Goal: Communication & Community: Share content

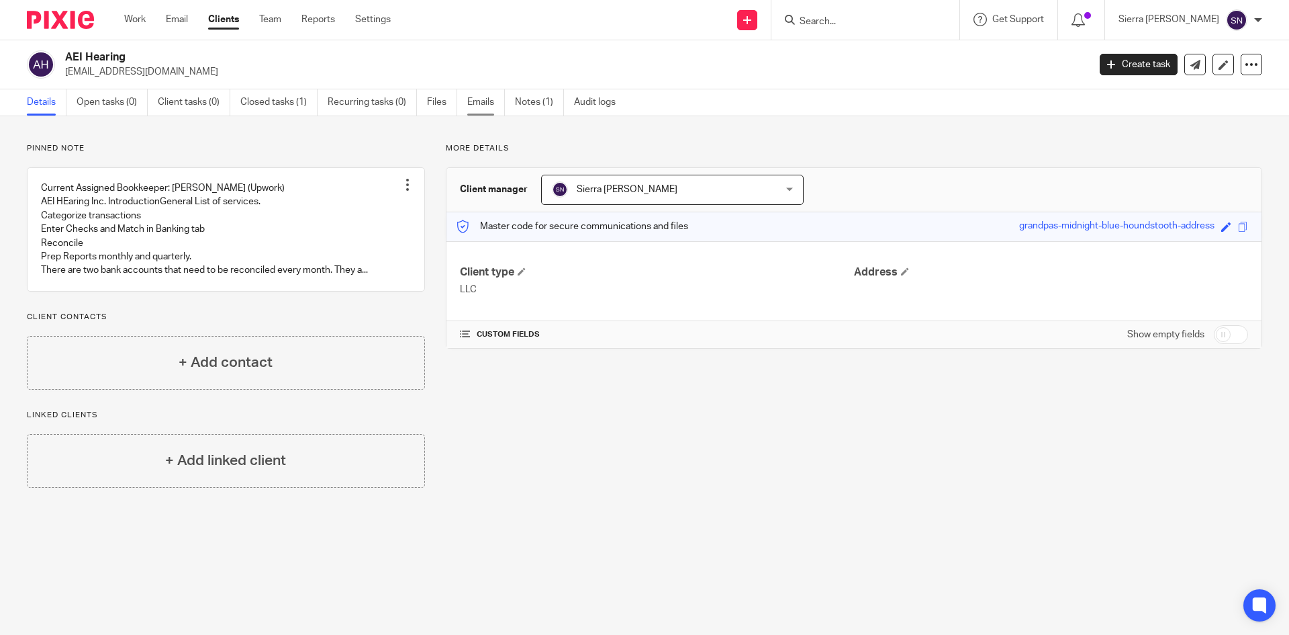
click at [478, 104] on link "Emails" at bounding box center [486, 102] width 38 height 26
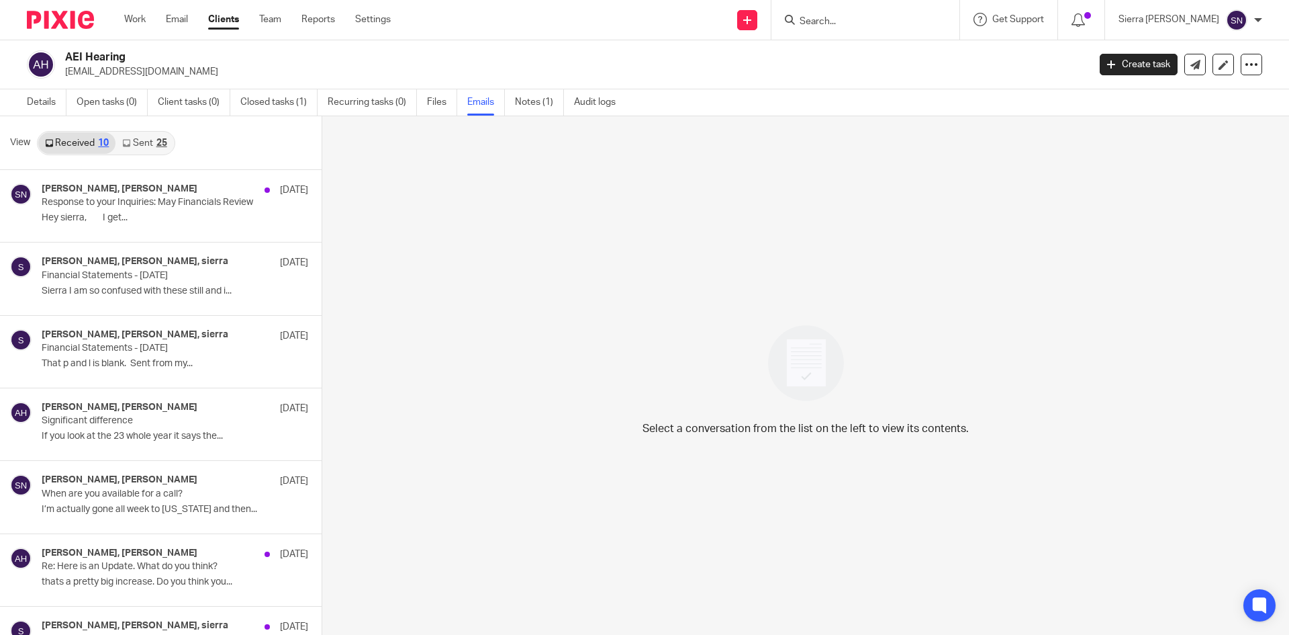
click at [163, 146] on div "25" at bounding box center [161, 142] width 11 height 9
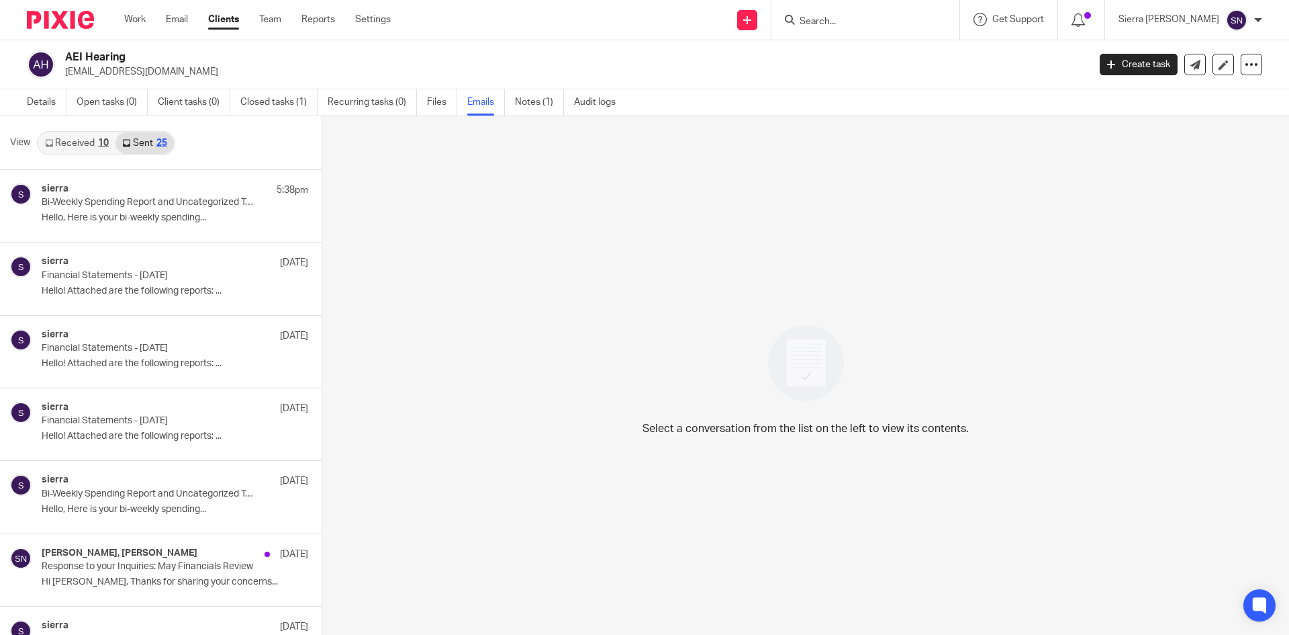
scroll to position [2, 0]
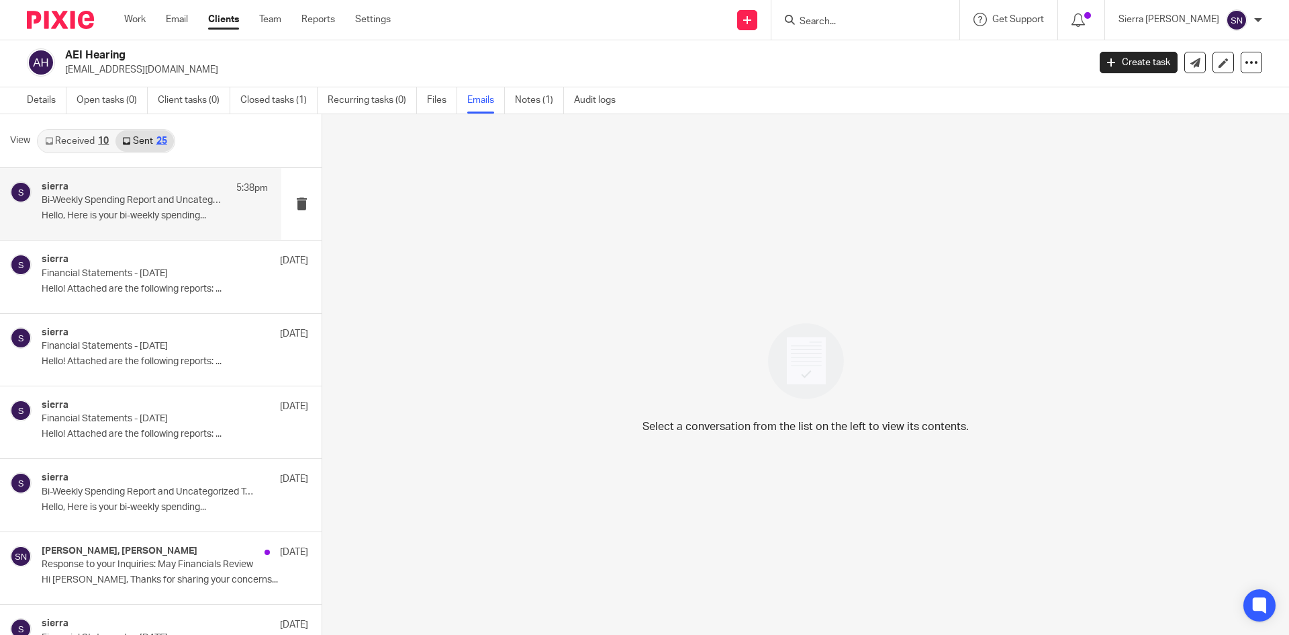
click at [155, 189] on div "sierra 5:38pm" at bounding box center [155, 187] width 226 height 13
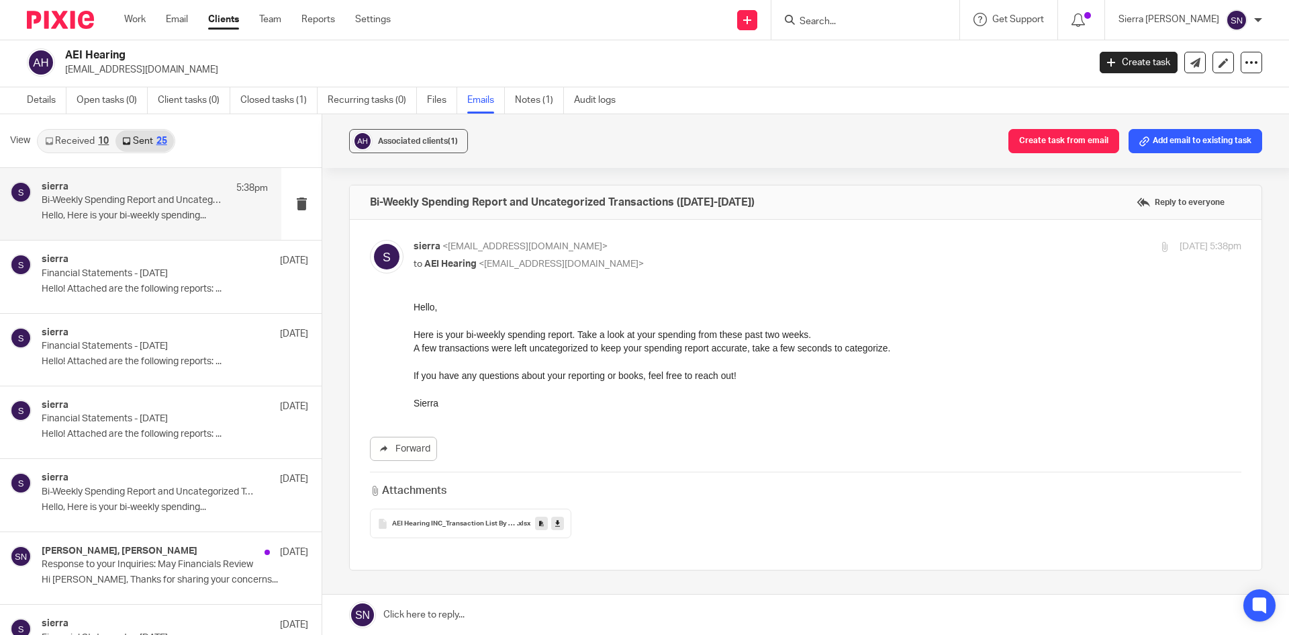
scroll to position [0, 0]
click at [236, 17] on link "Clients" at bounding box center [223, 19] width 31 height 13
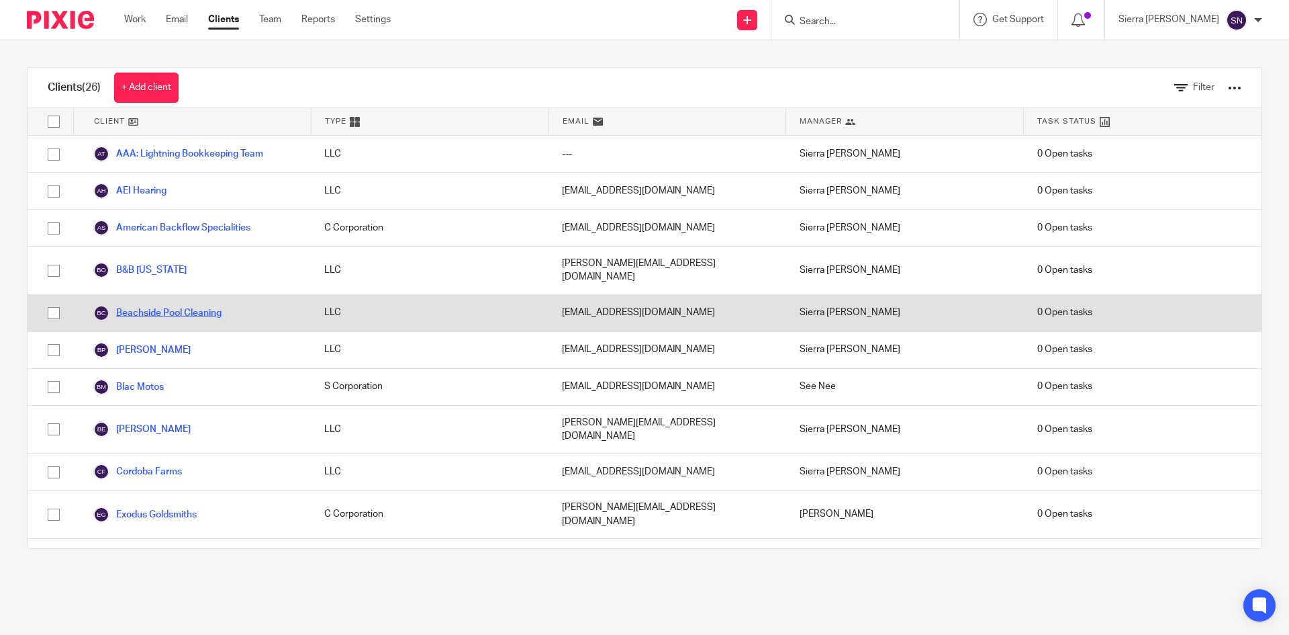
click at [154, 305] on link "Beachside Pool Cleaning" at bounding box center [157, 313] width 128 height 16
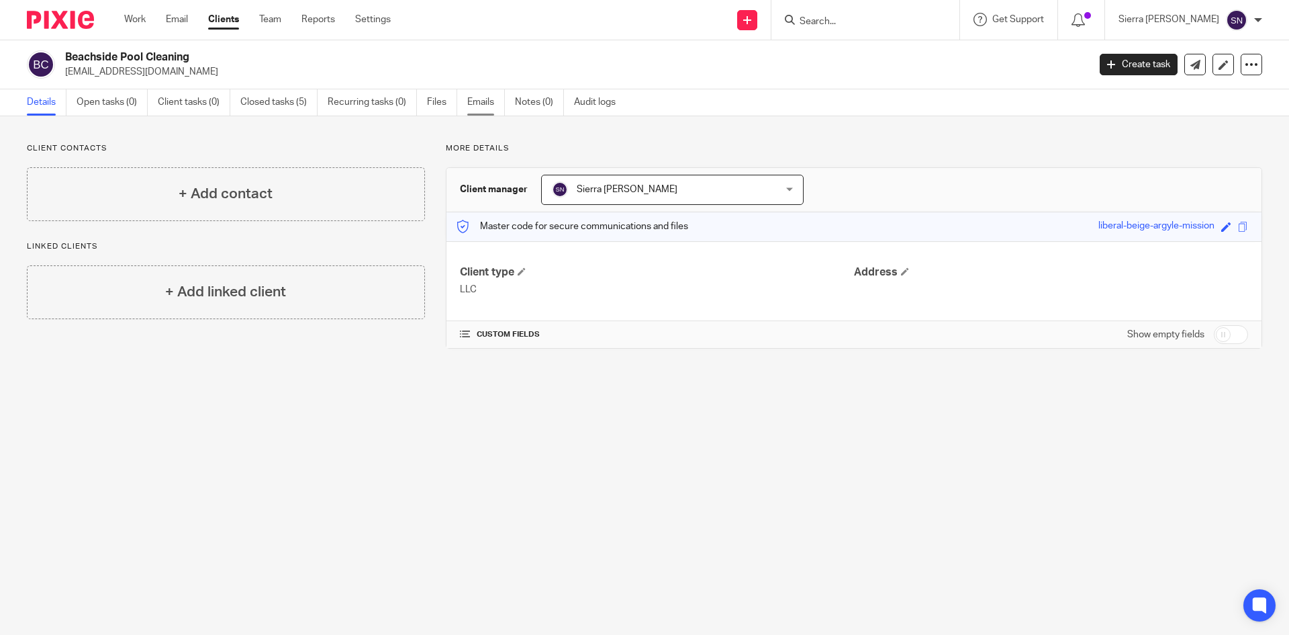
click at [489, 98] on link "Emails" at bounding box center [486, 102] width 38 height 26
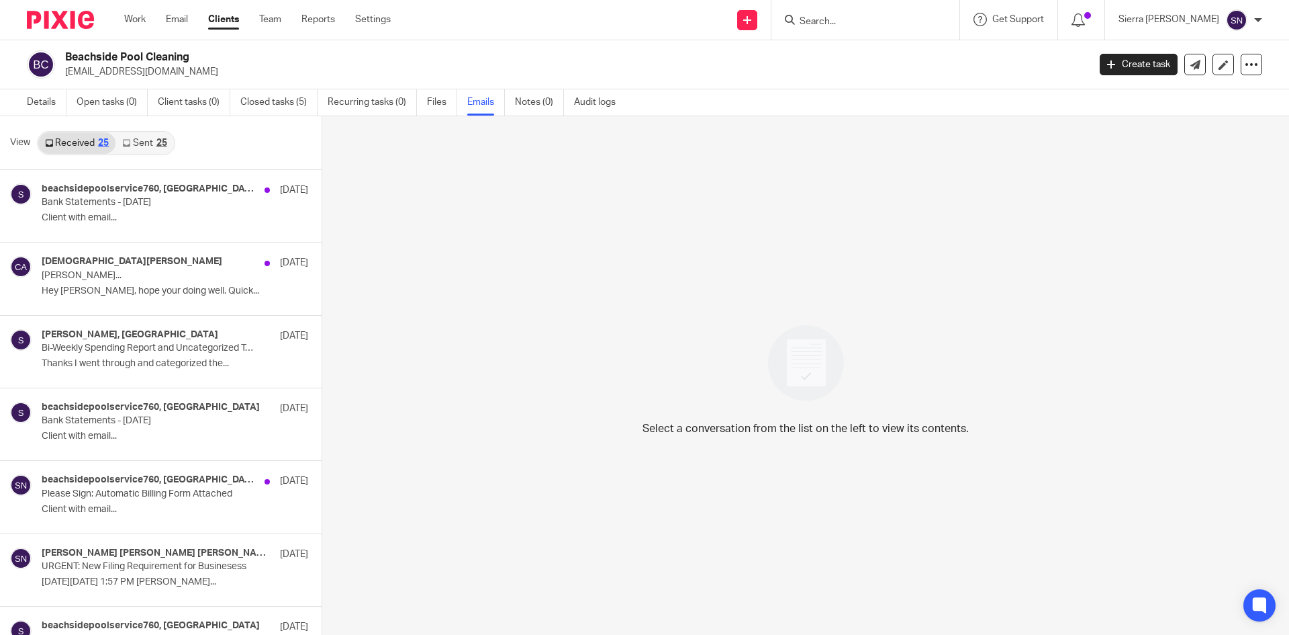
click at [161, 142] on div "25" at bounding box center [161, 142] width 11 height 9
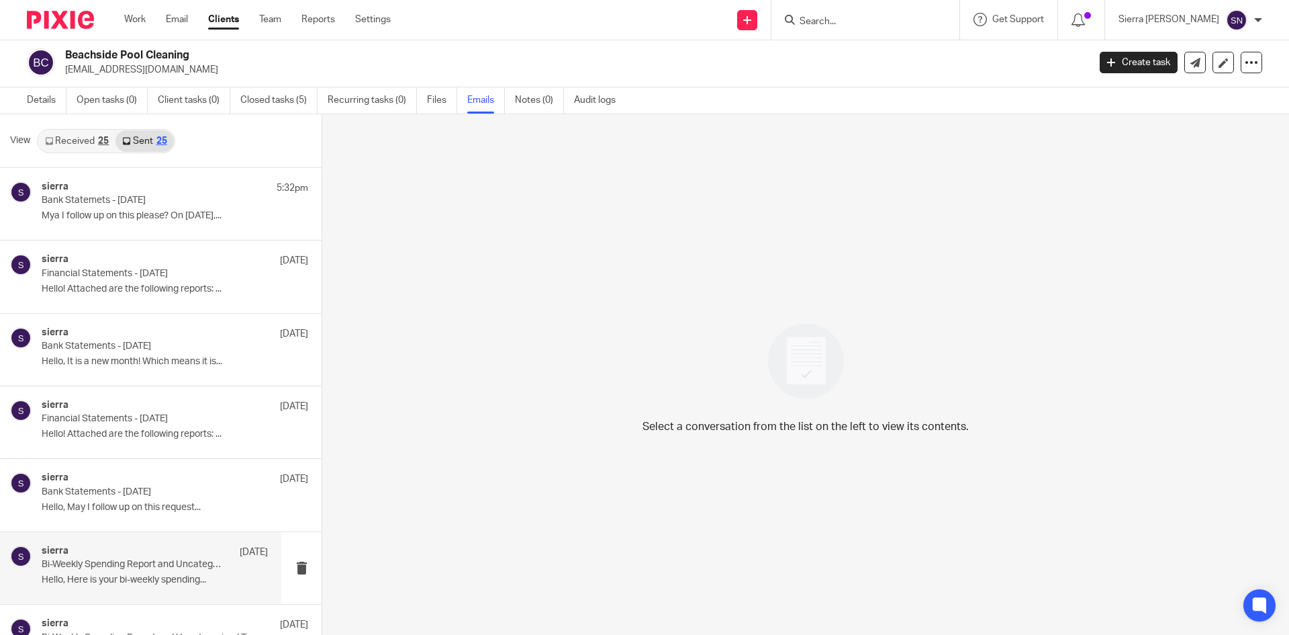
click at [130, 541] on div "sierra Jul 1 Bi-Weekly Spending Report and Uncategorized Transactions (Jun 16-3…" at bounding box center [140, 568] width 281 height 72
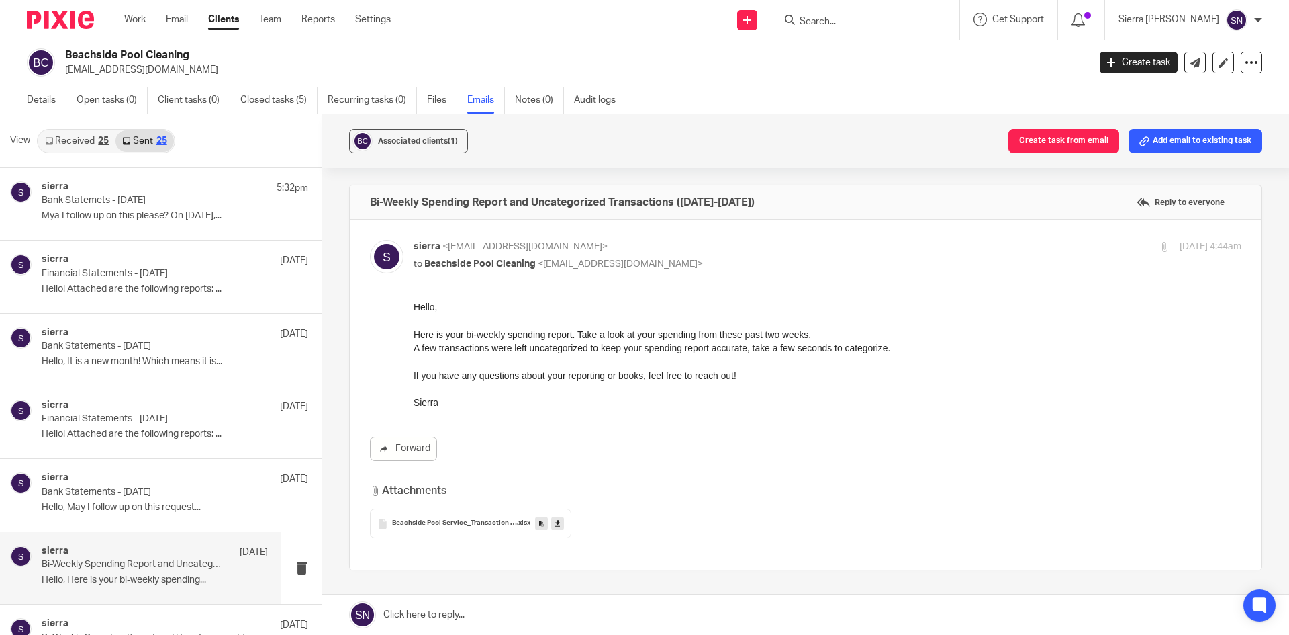
scroll to position [0, 0]
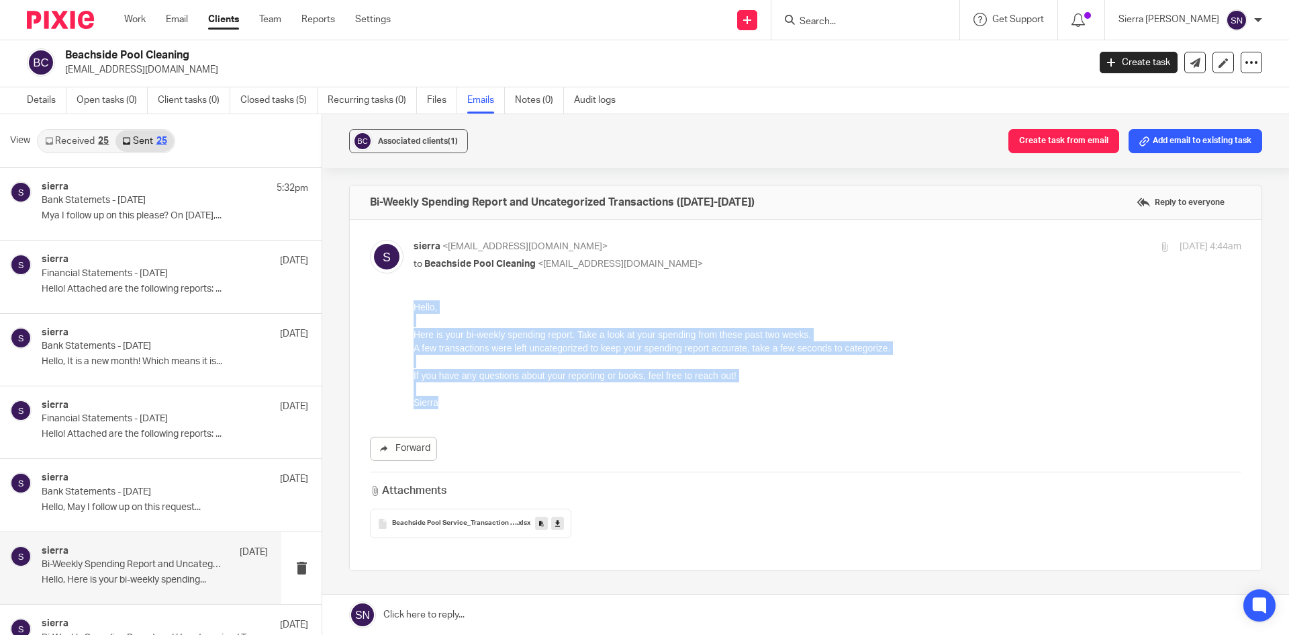
drag, startPoint x: 440, startPoint y: 398, endPoint x: 412, endPoint y: 312, distance: 91.1
click at [414, 312] on html "Hello, Here is your bi-weekly spending report. Take a look at your spending fro…" at bounding box center [828, 354] width 828 height 109
copy div "Hello, Here is your bi-weekly spending report. Take a look at your spending fro…"
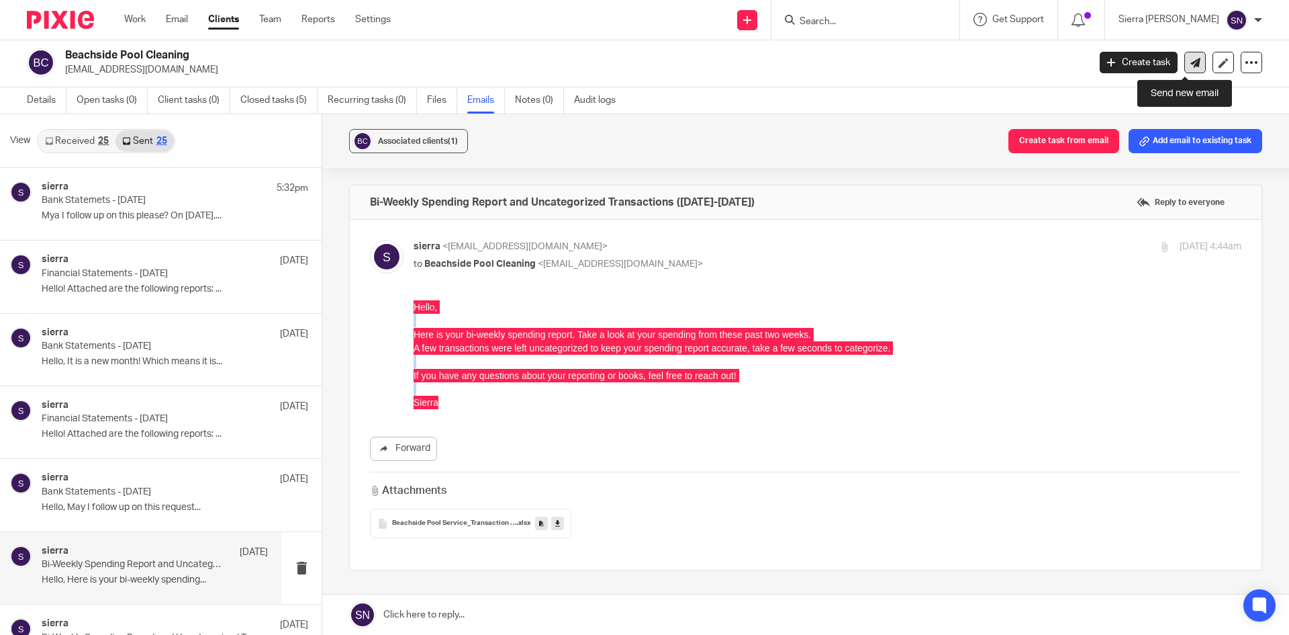
click at [1191, 61] on icon at bounding box center [1196, 63] width 10 height 10
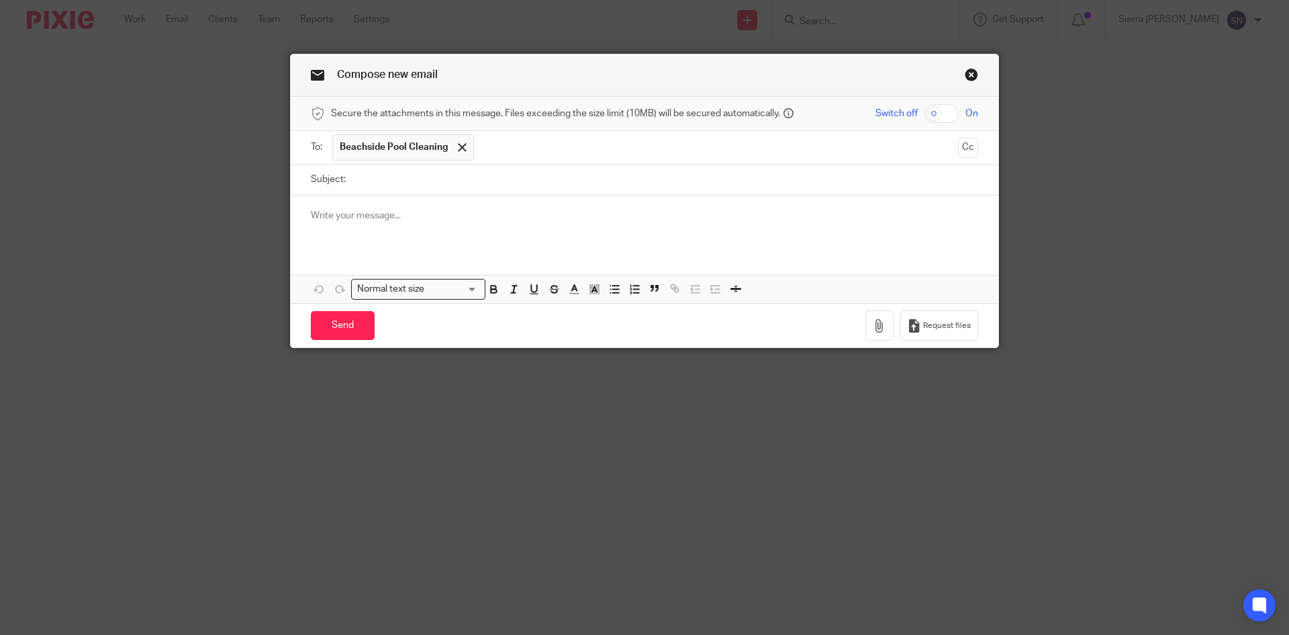
click at [420, 185] on input "Subject:" at bounding box center [666, 180] width 626 height 30
type input "Bi-Weekly Spending Report and Uncategorized Transactions ([DATE]-[DATE])"
click at [394, 218] on p at bounding box center [645, 215] width 668 height 13
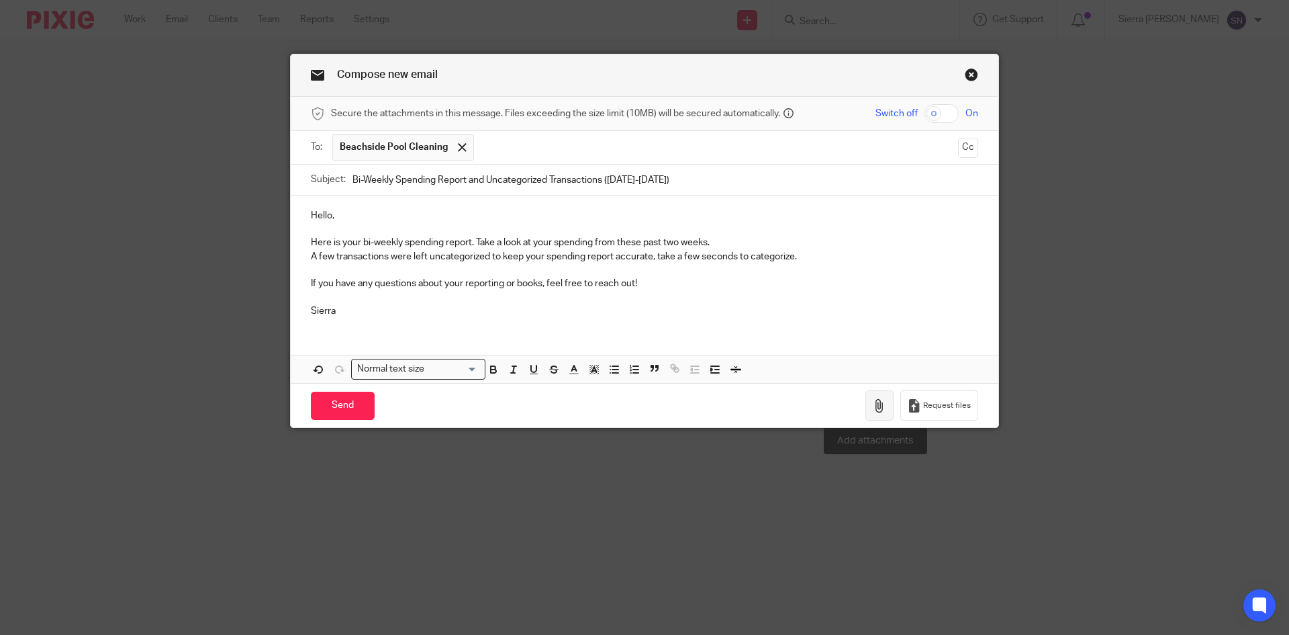
click at [877, 408] on icon "button" at bounding box center [879, 405] width 13 height 13
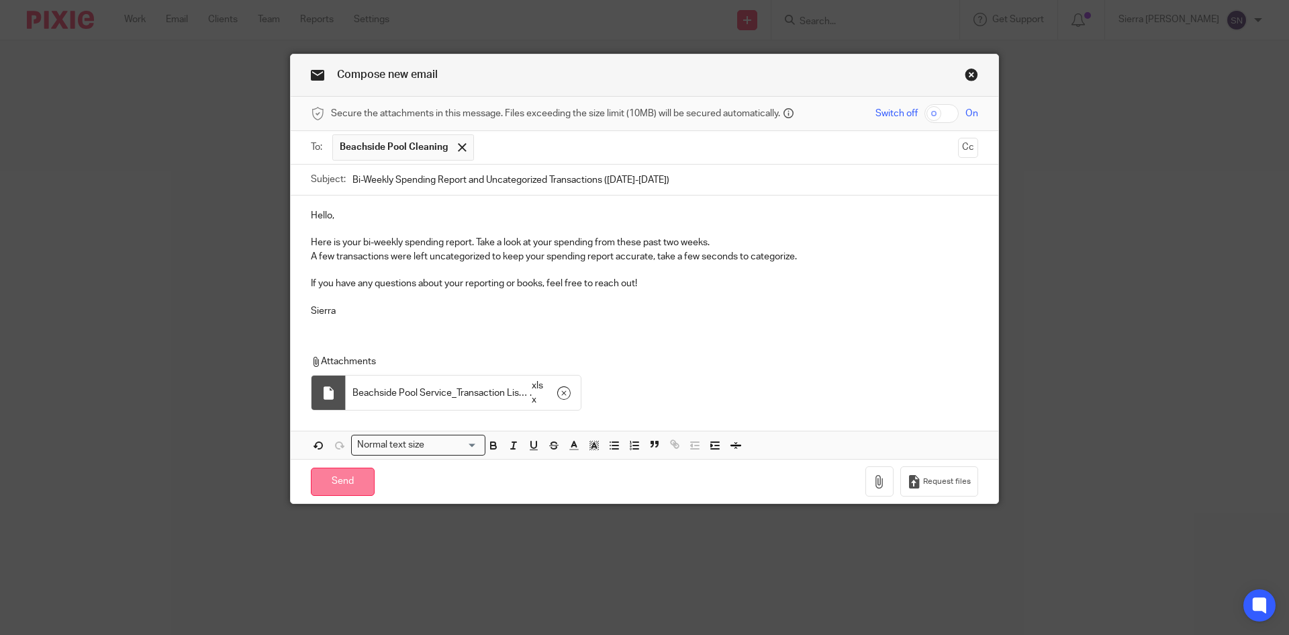
click at [357, 479] on input "Send" at bounding box center [343, 481] width 64 height 29
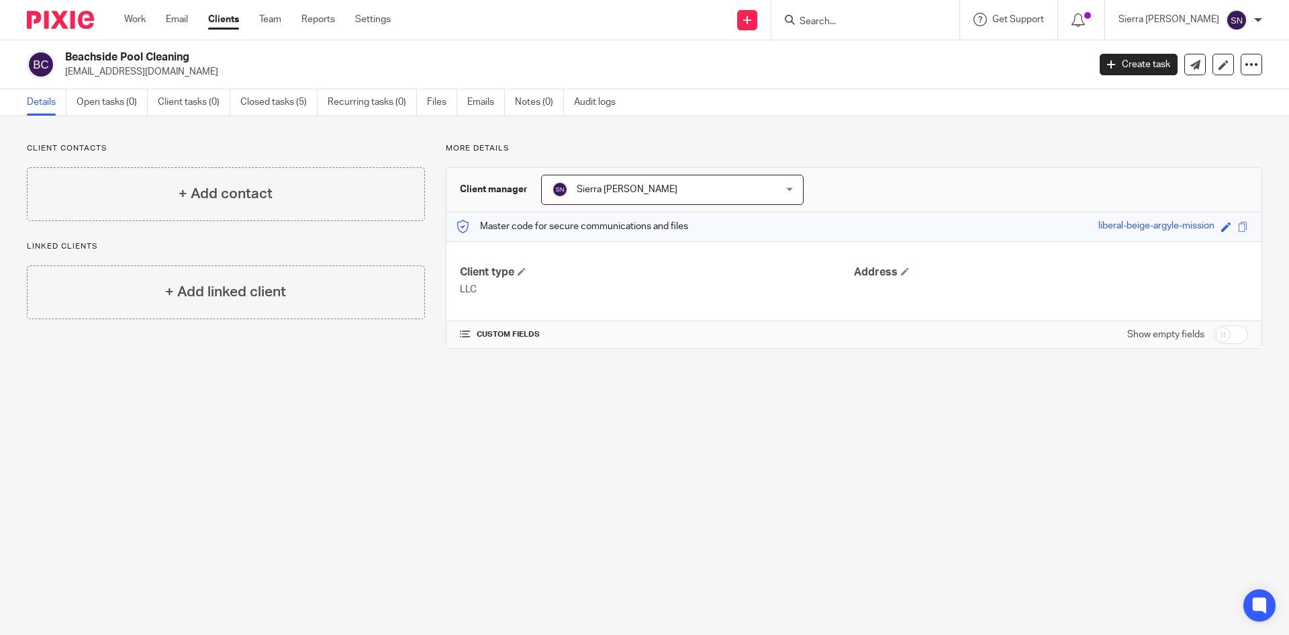
click at [216, 17] on link "Clients" at bounding box center [223, 19] width 31 height 13
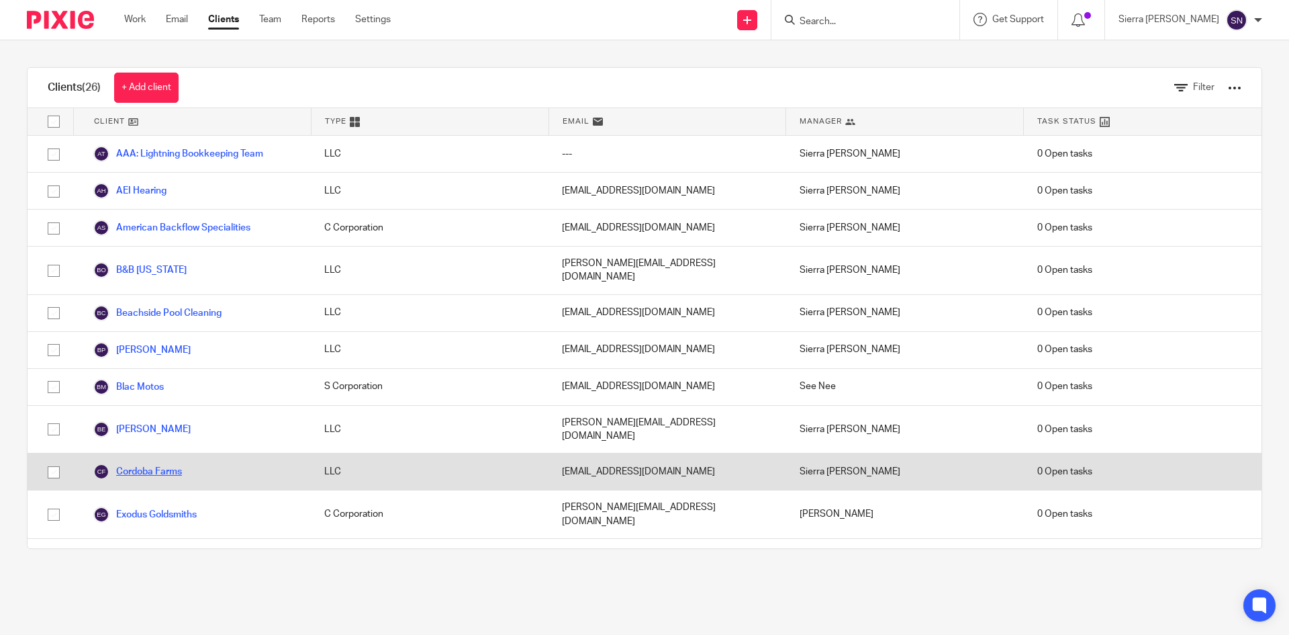
click at [148, 463] on link "Cordoba Farms" at bounding box center [137, 471] width 89 height 16
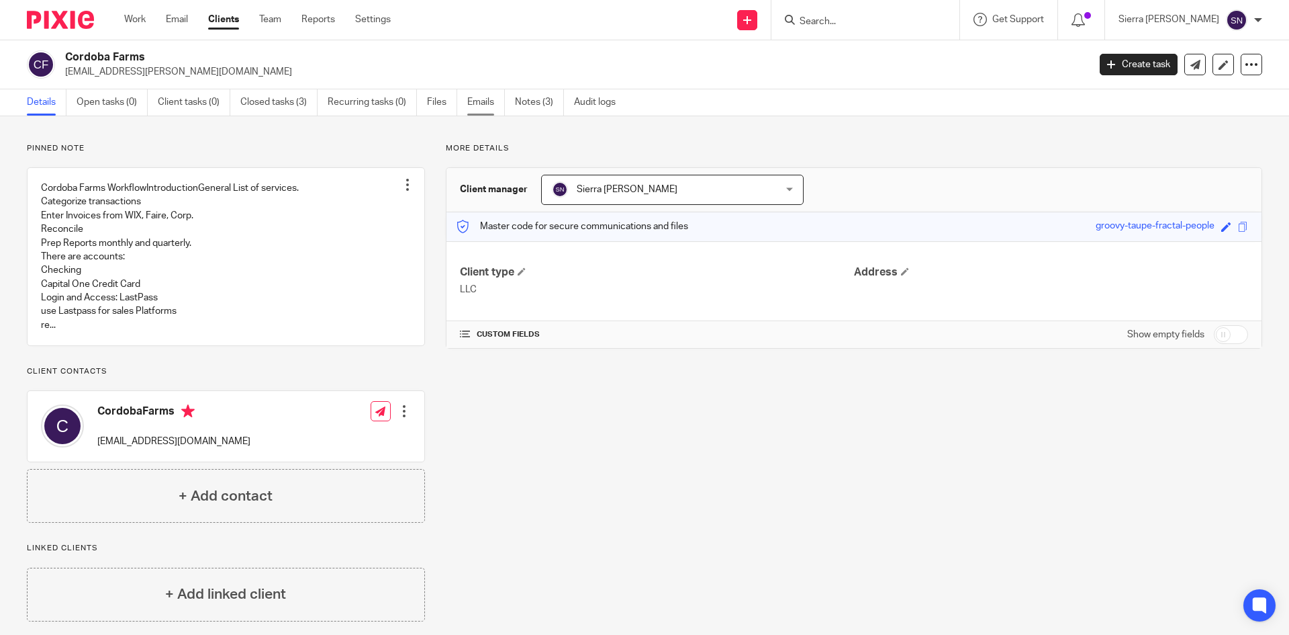
click at [489, 99] on link "Emails" at bounding box center [486, 102] width 38 height 26
click at [478, 102] on link "Emails" at bounding box center [486, 102] width 38 height 26
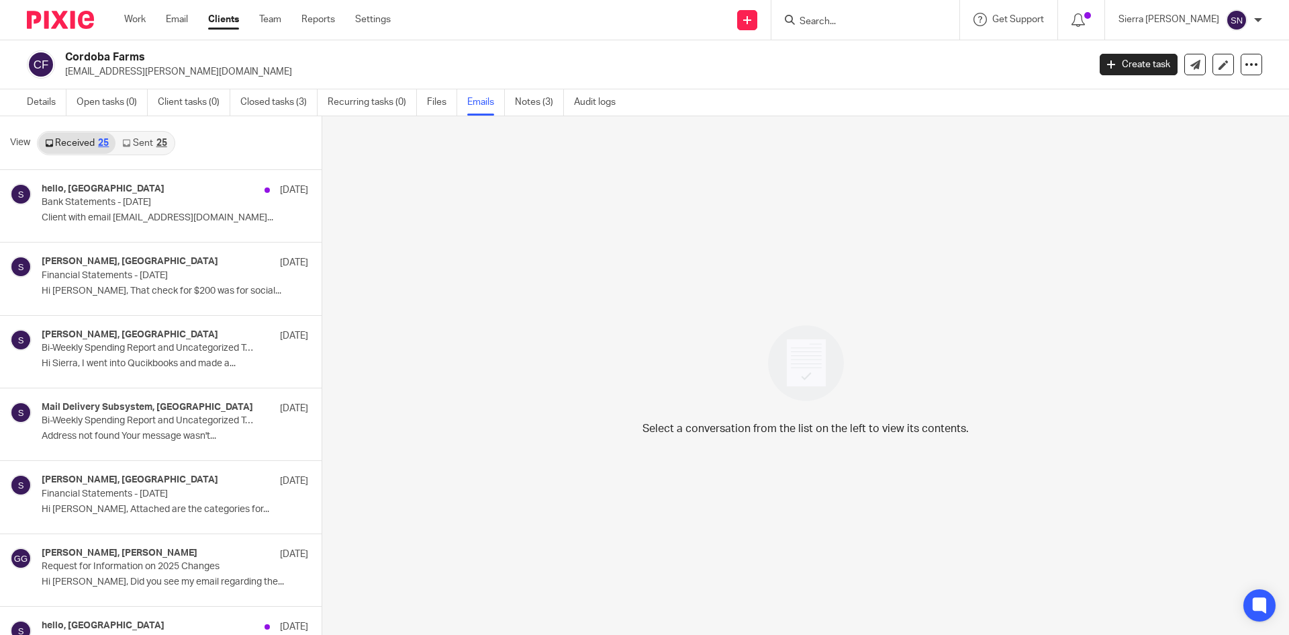
click at [147, 149] on link "Sent 25" at bounding box center [145, 142] width 58 height 21
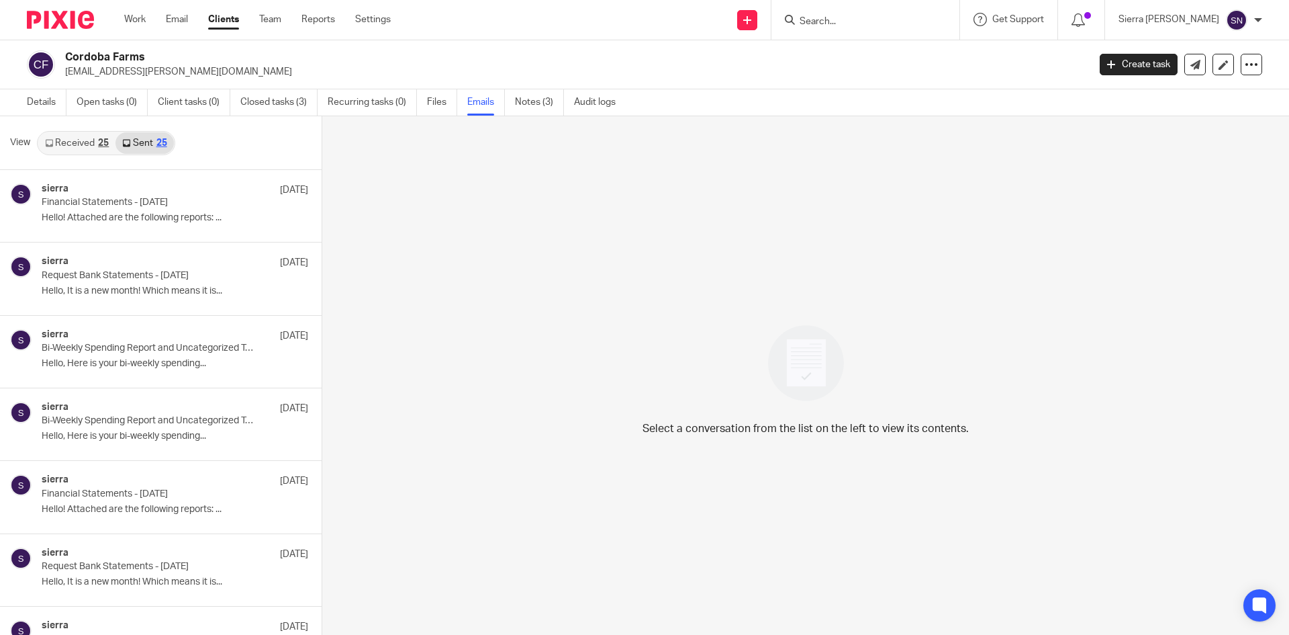
scroll to position [2, 0]
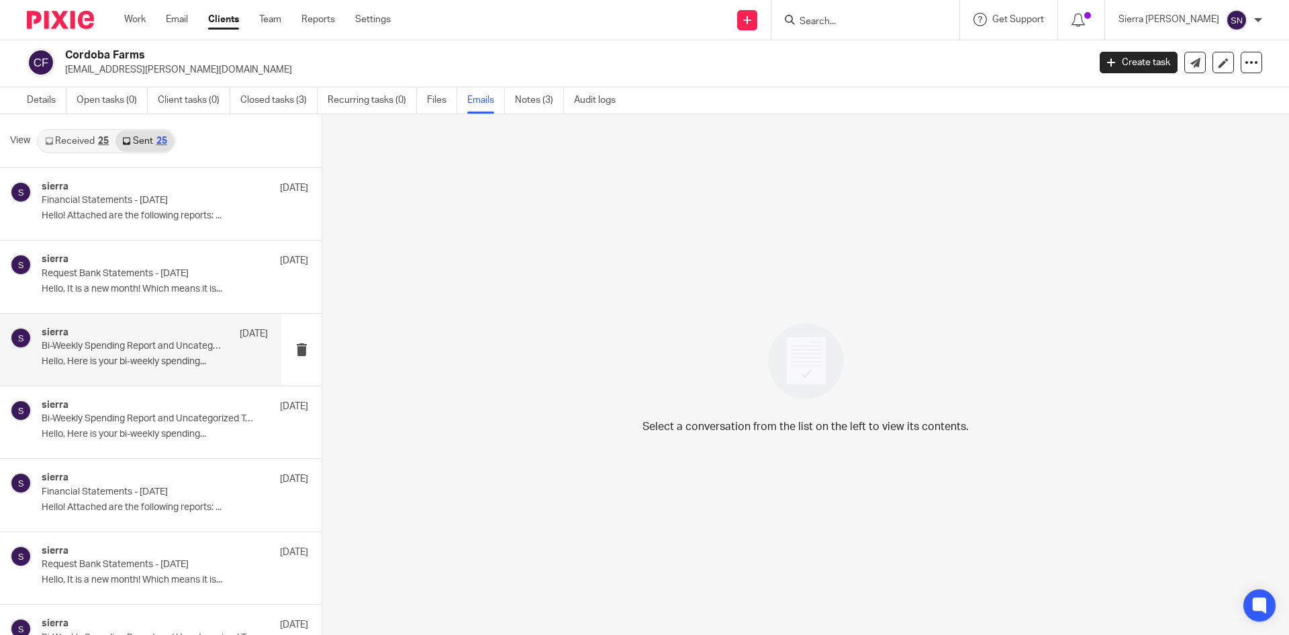
click at [158, 374] on div "sierra Aug 29 Bi-Weekly Spending Report and Uncategorized Transactions (Aug 16-…" at bounding box center [140, 350] width 281 height 72
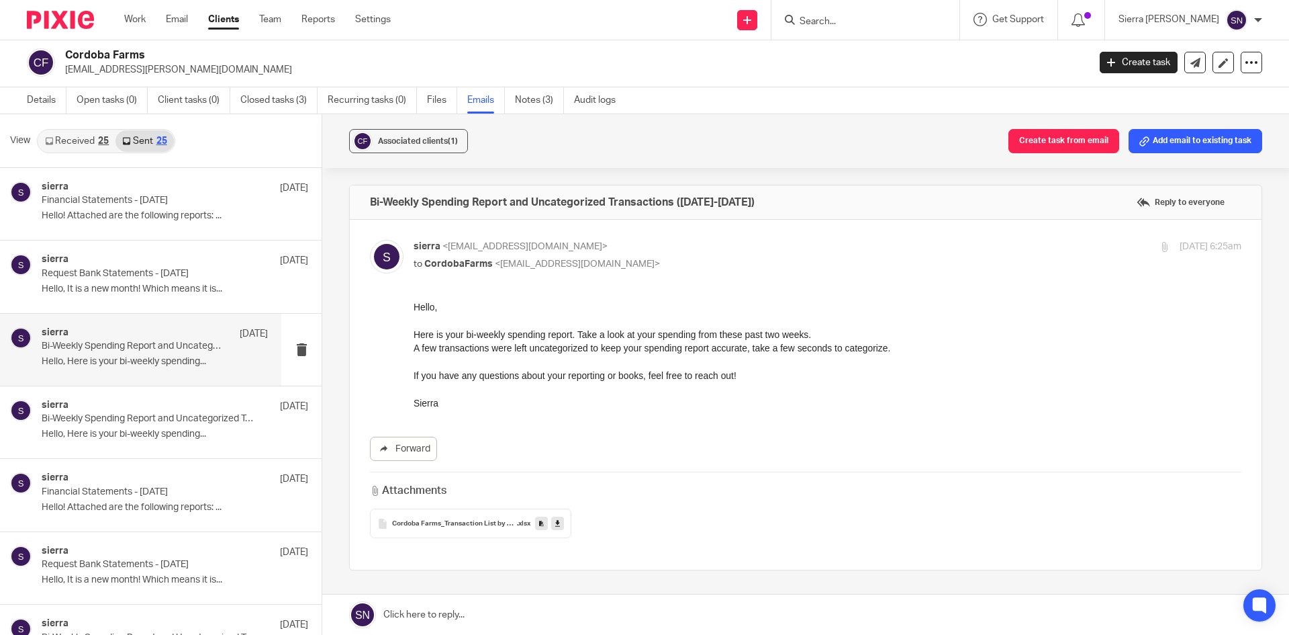
scroll to position [0, 0]
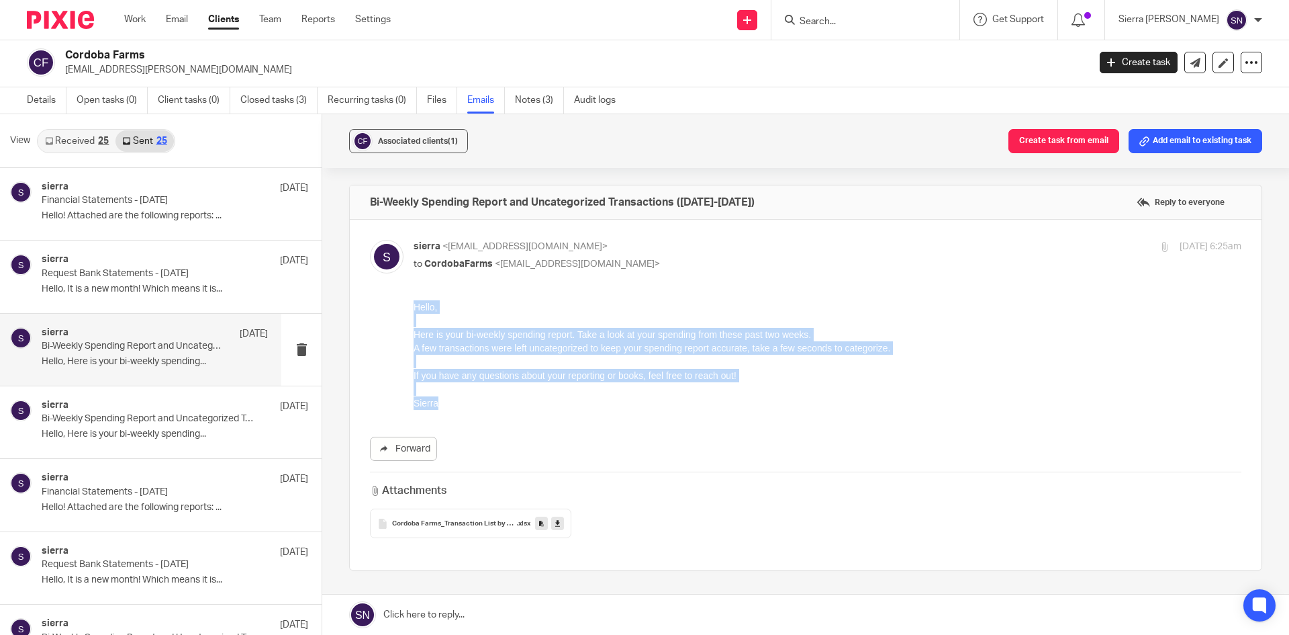
drag, startPoint x: 438, startPoint y: 390, endPoint x: 825, endPoint y: 608, distance: 443.8
click at [414, 308] on div "Hello, Here is your bi-weekly spending report. Take a look at your spending fro…" at bounding box center [828, 354] width 828 height 109
copy div "Hello, Here is your bi-weekly spending report. Take a look at your spending fro…"
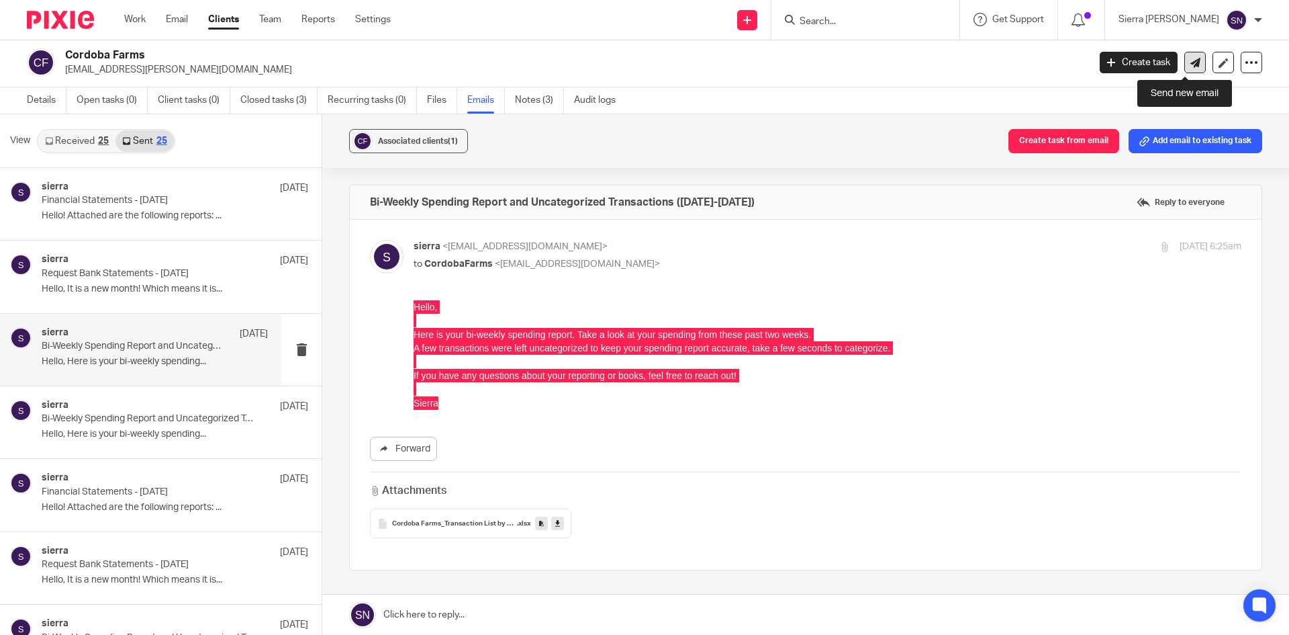
click at [1191, 62] on icon at bounding box center [1196, 63] width 10 height 10
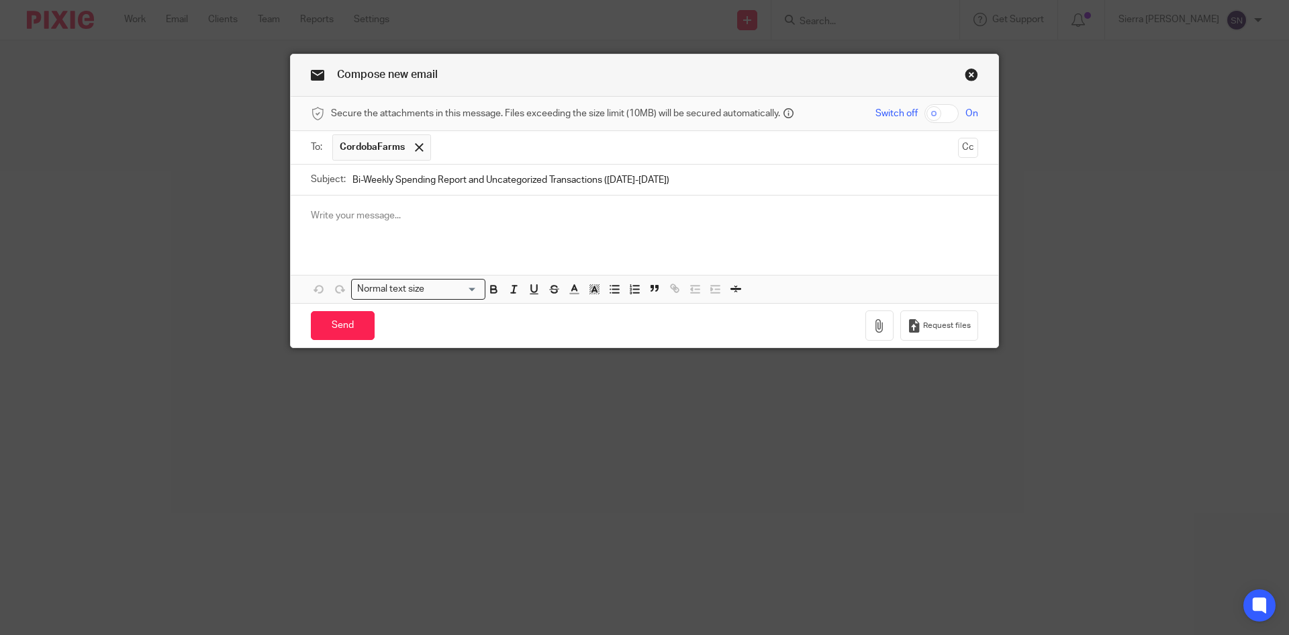
type input "Bi-Weekly Spending Report and Uncategorized Transactions ([DATE]-[DATE])"
click at [422, 206] on div at bounding box center [645, 221] width 708 height 52
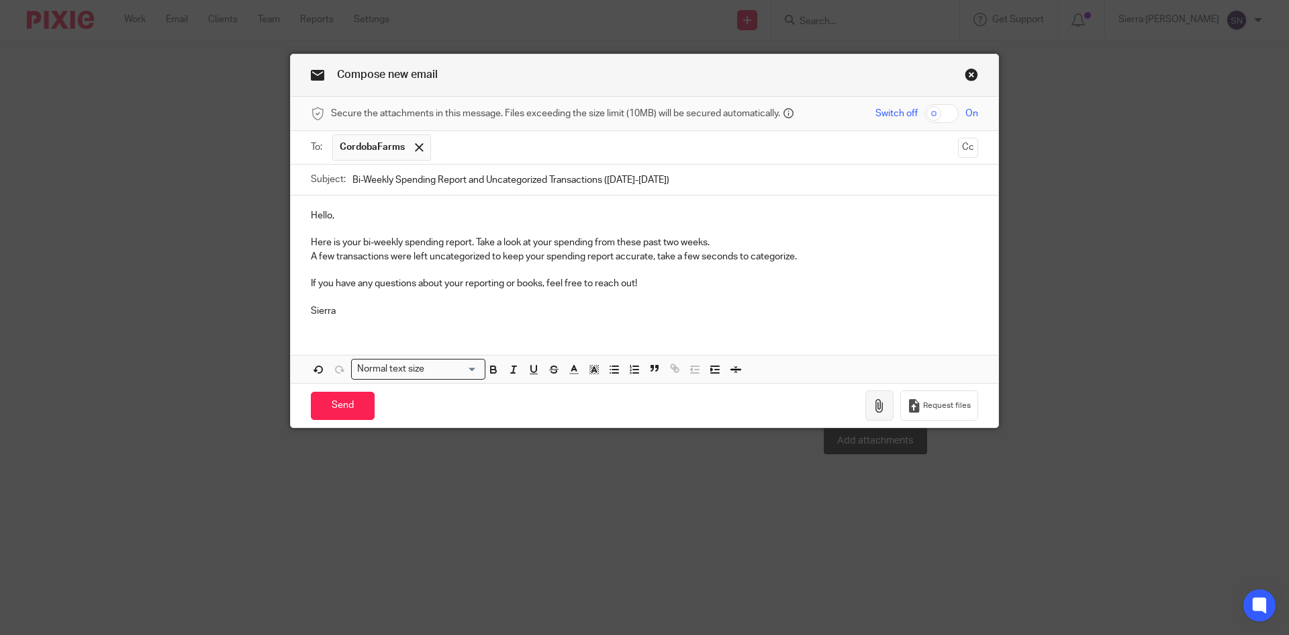
click at [876, 404] on icon "button" at bounding box center [879, 405] width 13 height 13
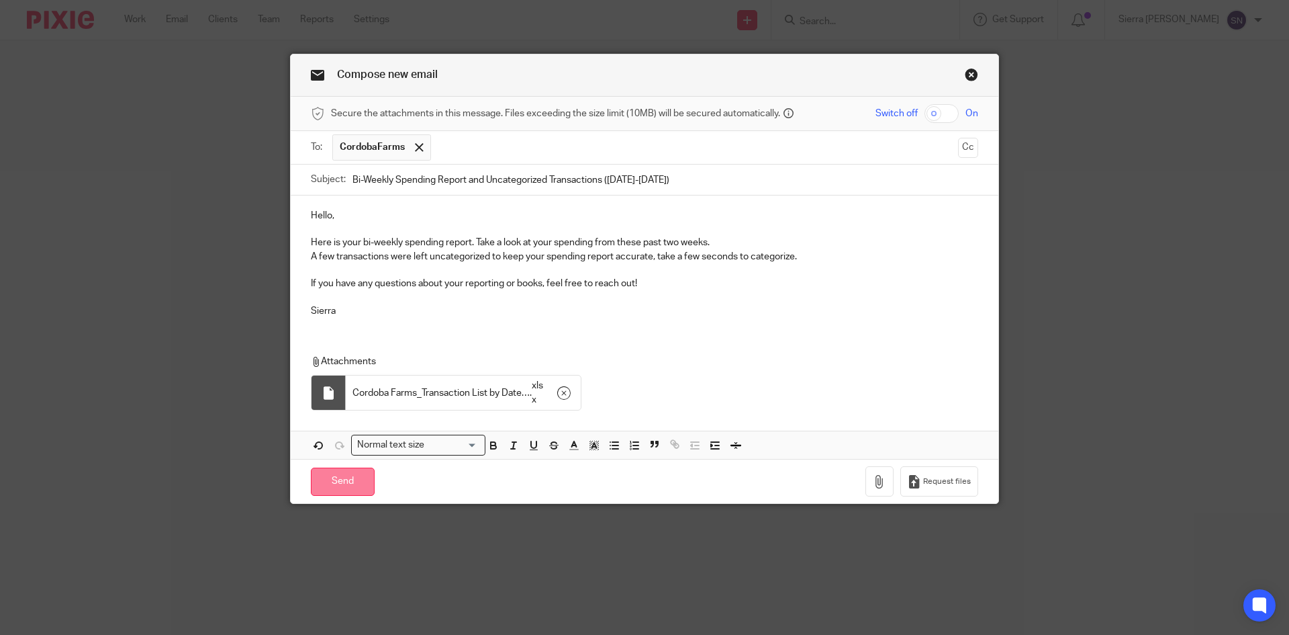
click at [329, 482] on input "Send" at bounding box center [343, 481] width 64 height 29
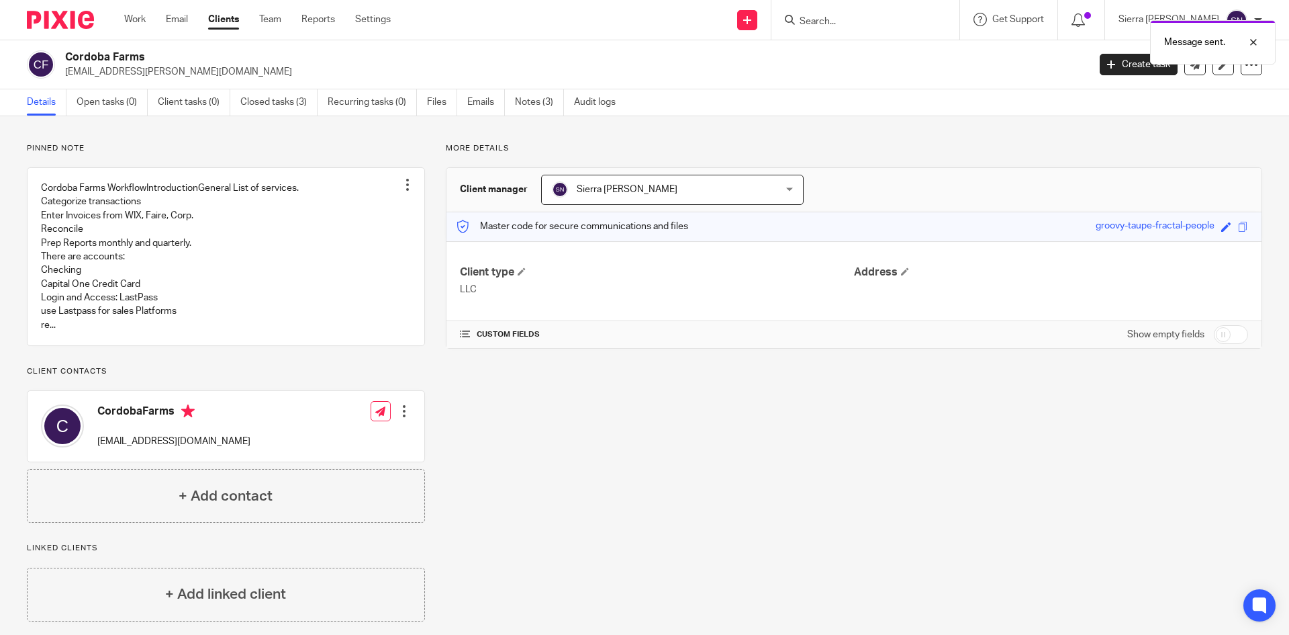
click at [228, 18] on link "Clients" at bounding box center [223, 19] width 31 height 13
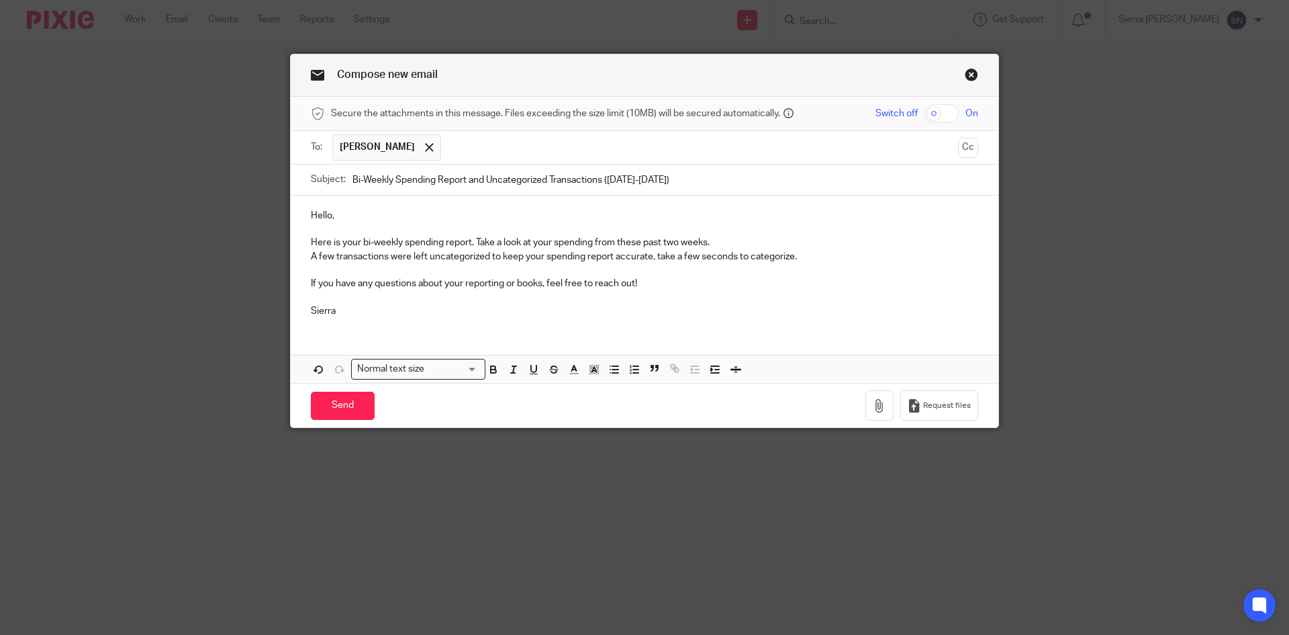
type input "Bi-Weekly Spending Report and Uncategorized Transactions ([DATE]-[DATE])"
click at [480, 152] on input "text" at bounding box center [700, 147] width 504 height 26
type input "Dan@reclaimedwoodsandiego.com"
click at [879, 403] on icon "button" at bounding box center [879, 405] width 13 height 13
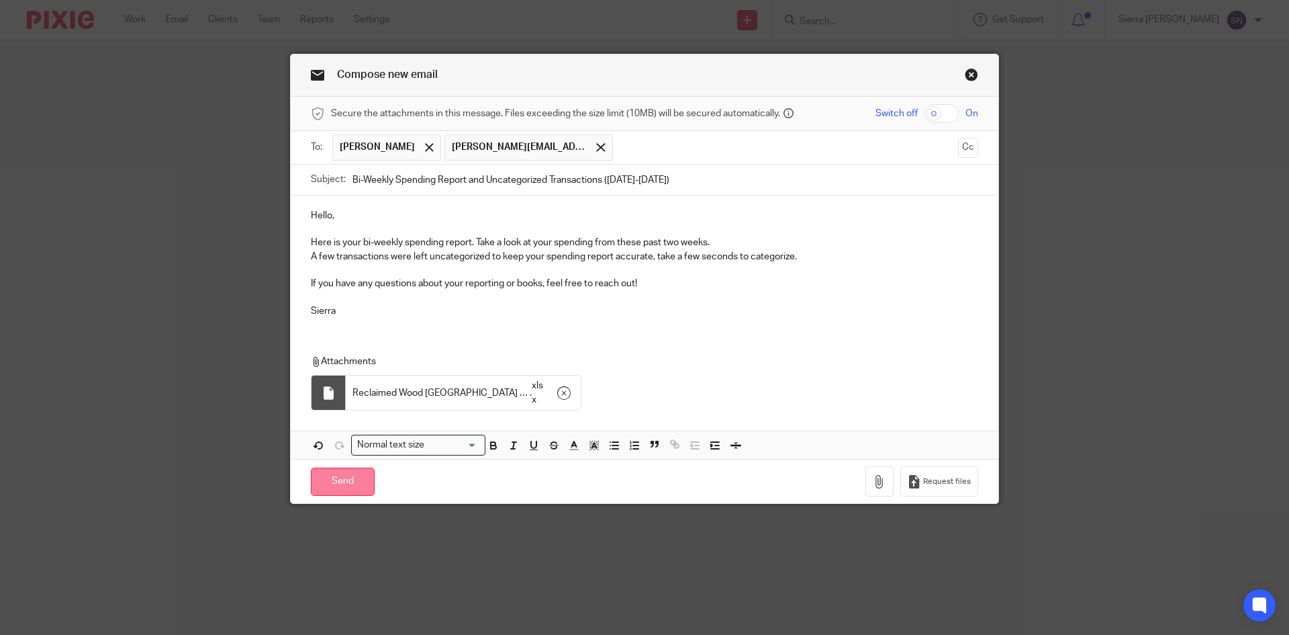
click at [348, 480] on input "Send" at bounding box center [343, 481] width 64 height 29
